Goal: Information Seeking & Learning: Learn about a topic

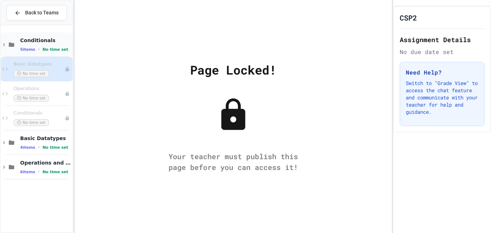
click at [47, 55] on div "Conditionals 5 items • No time set" at bounding box center [37, 44] width 72 height 24
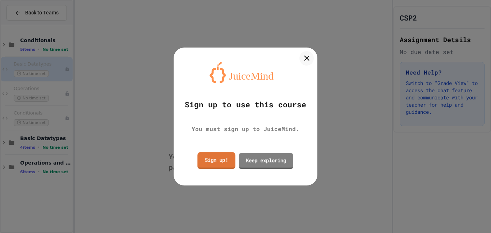
click at [216, 162] on link "Sign up!" at bounding box center [216, 160] width 38 height 17
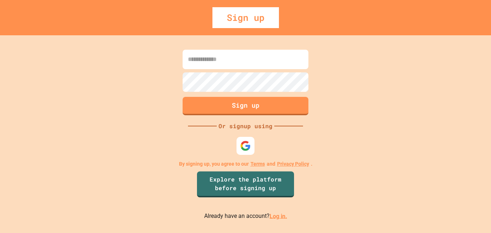
click at [273, 216] on link "Log in." at bounding box center [279, 215] width 18 height 7
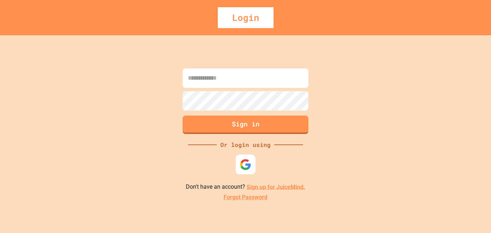
click at [237, 164] on div at bounding box center [246, 164] width 20 height 20
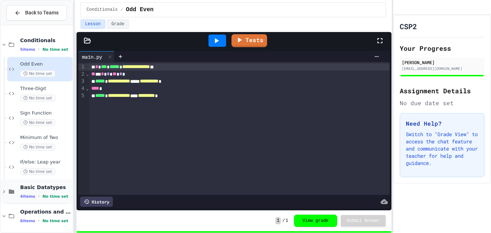
click at [40, 189] on span "Basic Datatypes" at bounding box center [45, 187] width 51 height 6
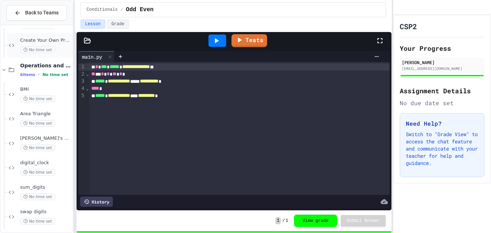
scroll to position [248, 0]
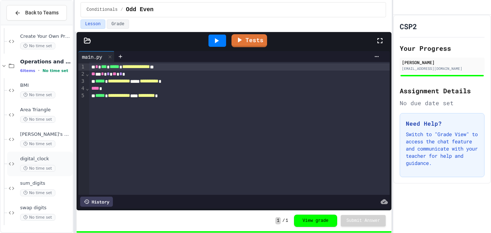
click at [40, 152] on div "digital_clock No time set" at bounding box center [39, 163] width 65 height 24
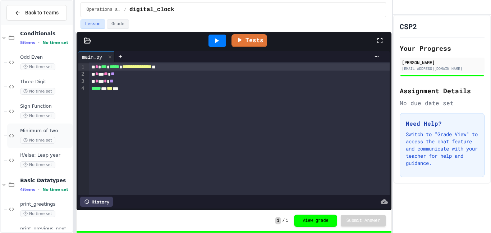
scroll to position [9, 0]
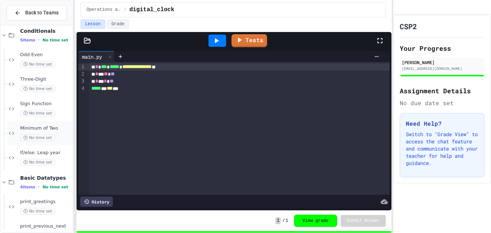
click at [40, 131] on div "Minimum of Two No time set" at bounding box center [45, 133] width 51 height 16
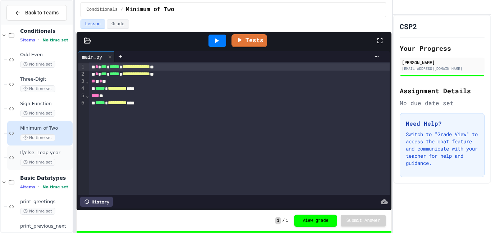
click at [38, 151] on span "If/else: Leap year" at bounding box center [45, 153] width 51 height 6
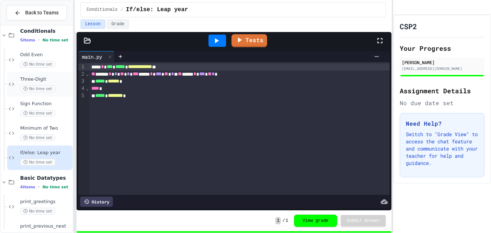
click at [27, 87] on icon at bounding box center [25, 88] width 4 height 4
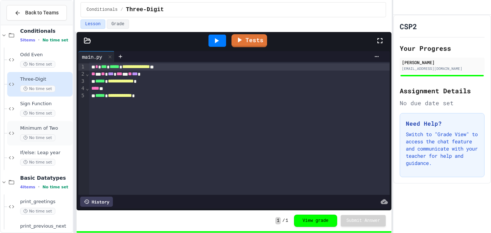
scroll to position [248, 0]
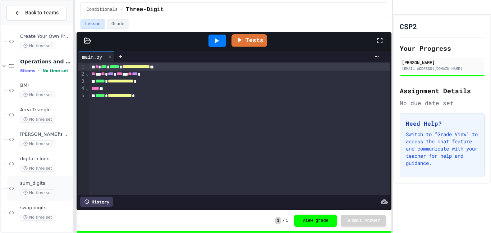
click at [39, 194] on span "No time set" at bounding box center [37, 192] width 35 height 7
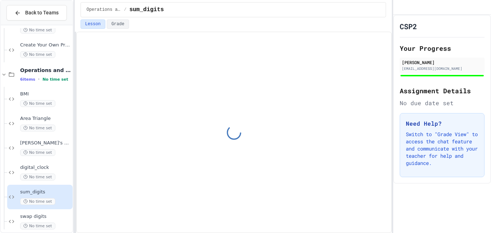
scroll to position [248, 0]
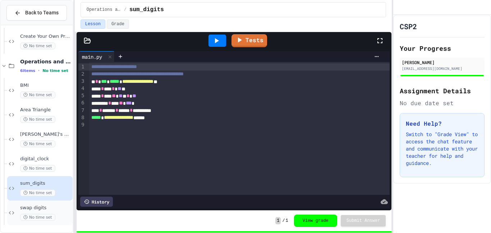
click at [41, 218] on span "No time set" at bounding box center [37, 217] width 35 height 7
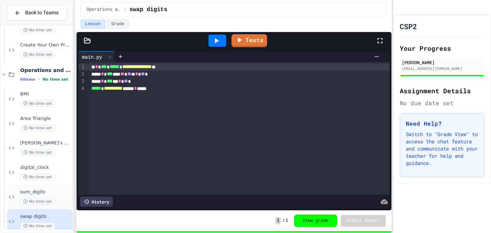
click at [41, 203] on span "No time set" at bounding box center [37, 201] width 35 height 7
